Goal: Check status: Check status

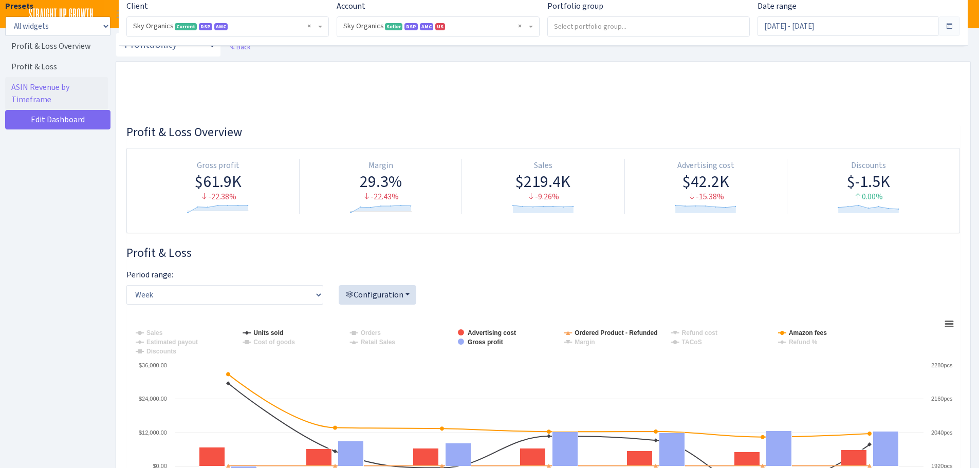
select select "[CREDIT_CARD_NUMBER]"
select select "week"
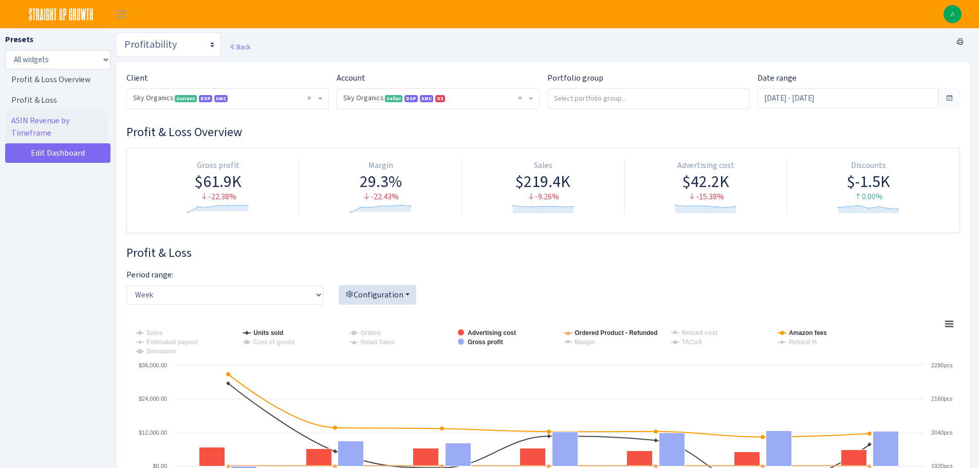
click at [156, 41] on select "Search DSP FBA Inventory Forecast Tracking Profitability Subscribe and save Pro…" at bounding box center [168, 44] width 105 height 25
select select "[URL][DOMAIN_NAME]"
click at [116, 32] on select "Search DSP FBA Inventory Forecast Tracking Profitability Subscribe and save Pro…" at bounding box center [168, 44] width 105 height 25
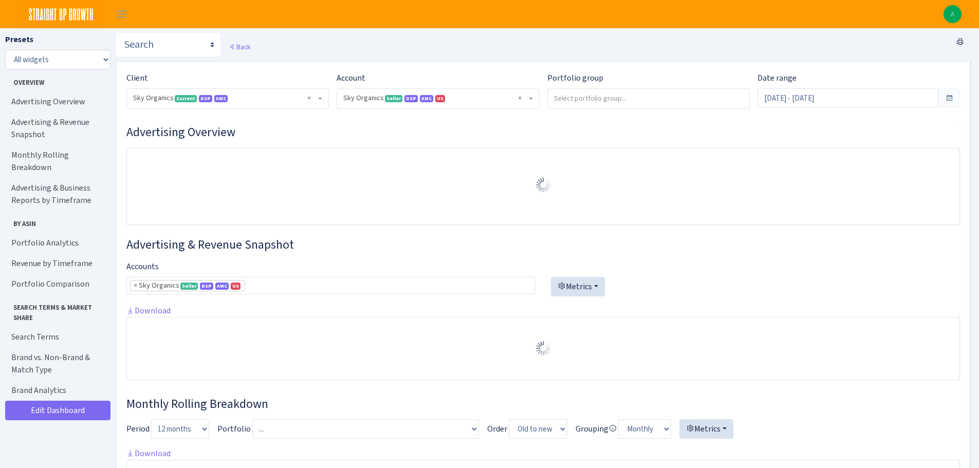
select select "[CREDIT_CARD_NUMBER]"
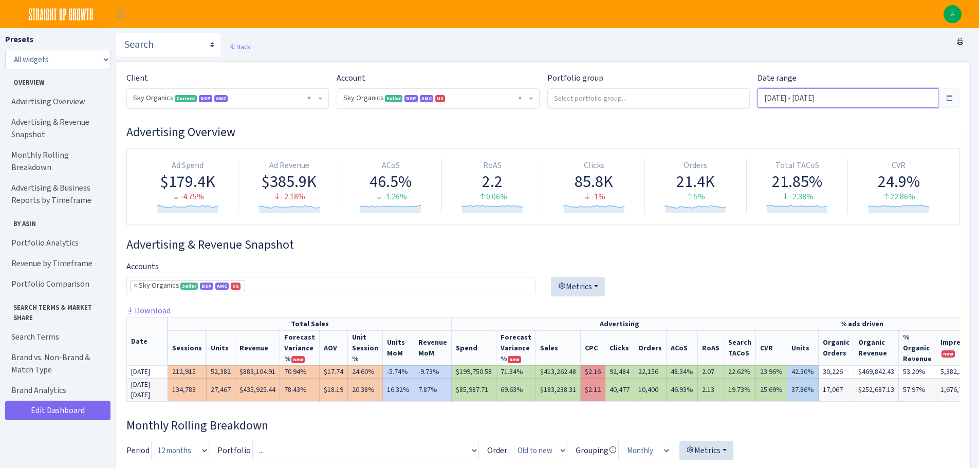
click at [833, 98] on input "Aug 16, 2025 - Sep 14, 2025" at bounding box center [848, 98] width 181 height 20
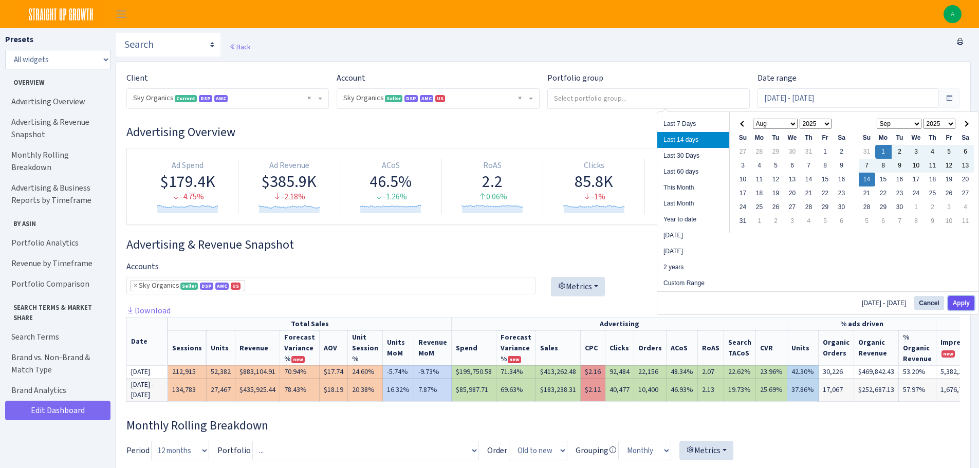
click at [966, 299] on button "Apply" at bounding box center [962, 303] width 26 height 14
type input "Sep 1, 2025 - Sep 14, 2025"
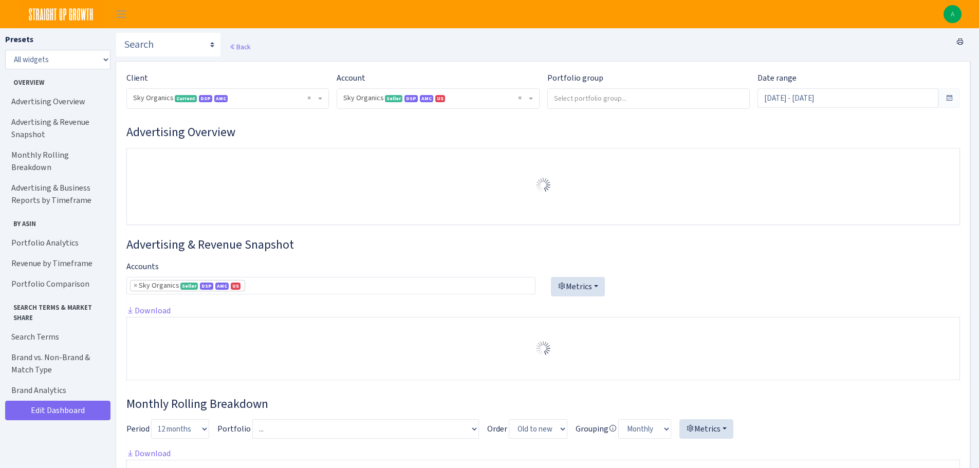
select select "[CREDIT_CARD_NUMBER]"
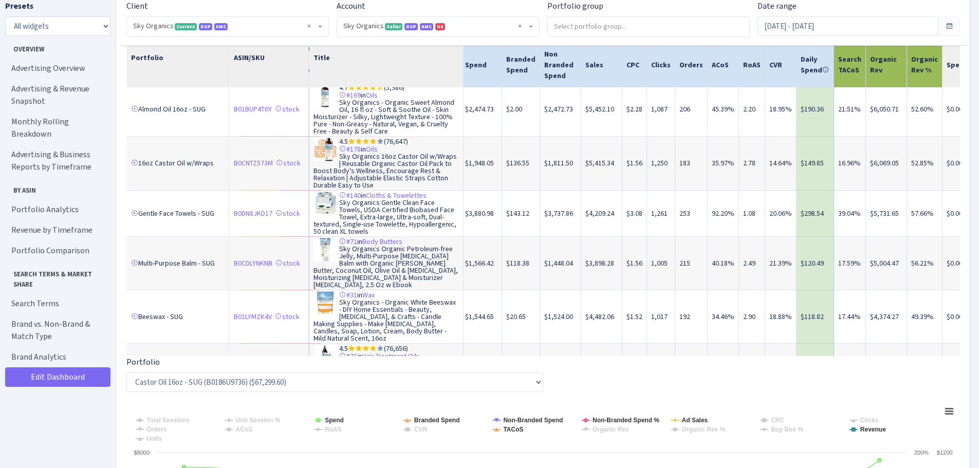
scroll to position [529, 300]
